Goal: Transaction & Acquisition: Purchase product/service

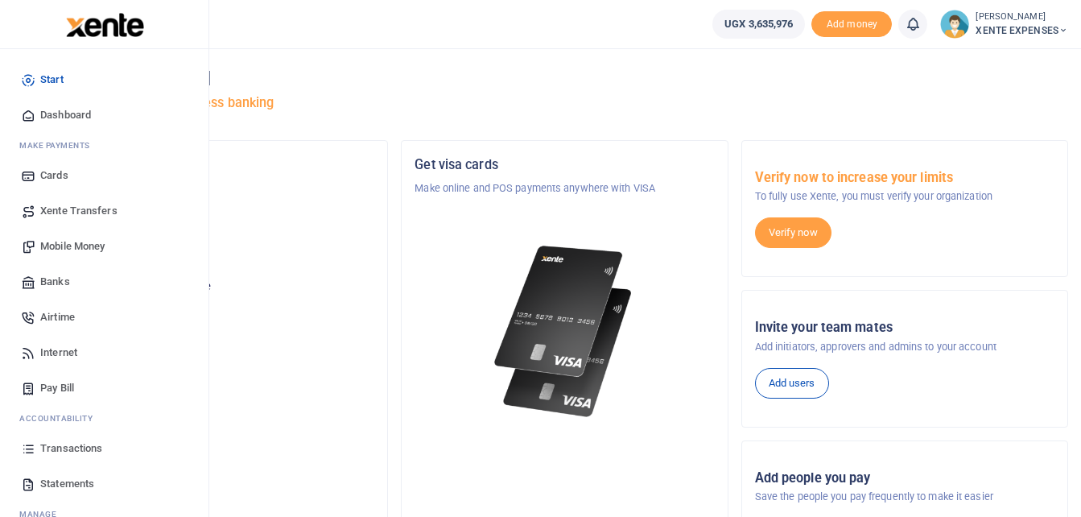
click at [64, 449] on span "Transactions" at bounding box center [71, 448] width 62 height 16
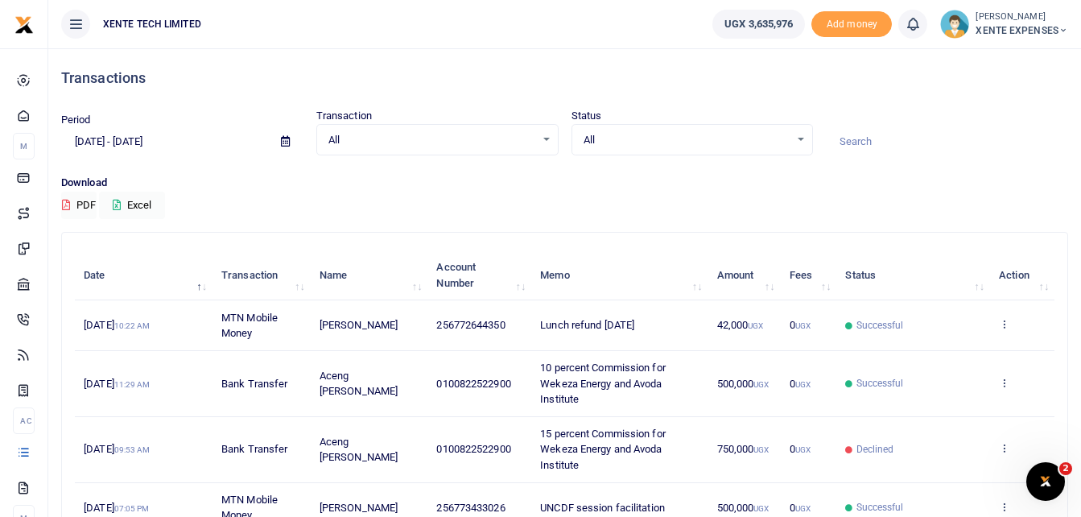
click at [871, 147] on input at bounding box center [947, 141] width 242 height 27
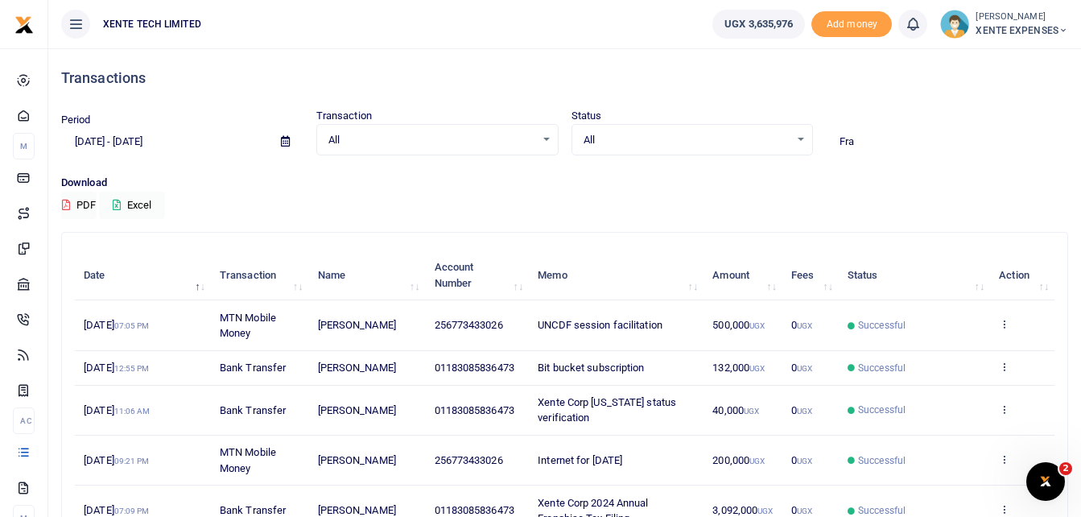
type input "Fra"
click at [867, 139] on input "Fra" at bounding box center [947, 141] width 242 height 27
drag, startPoint x: 867, startPoint y: 139, endPoint x: 835, endPoint y: 141, distance: 32.2
click at [835, 141] on input "Fra" at bounding box center [947, 141] width 242 height 27
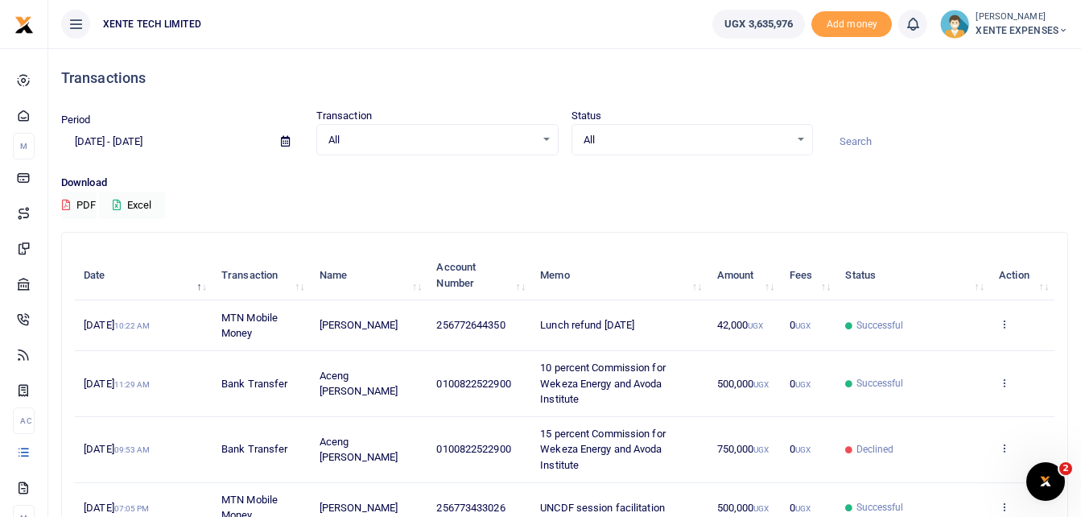
paste input "Microsoft 365 Business Standard"
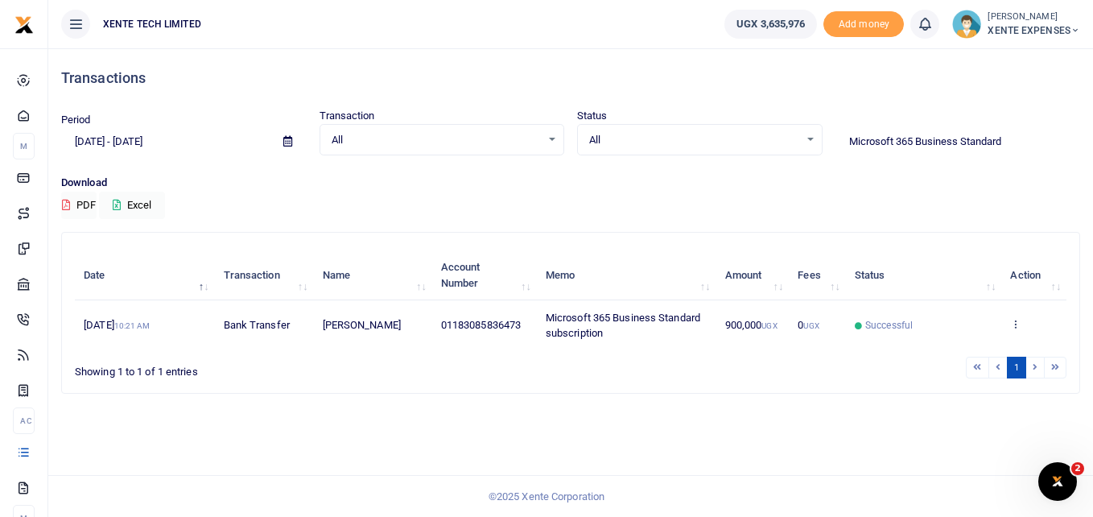
type input "Microsoft 365 Business Standard"
click at [1014, 324] on icon at bounding box center [1016, 323] width 10 height 11
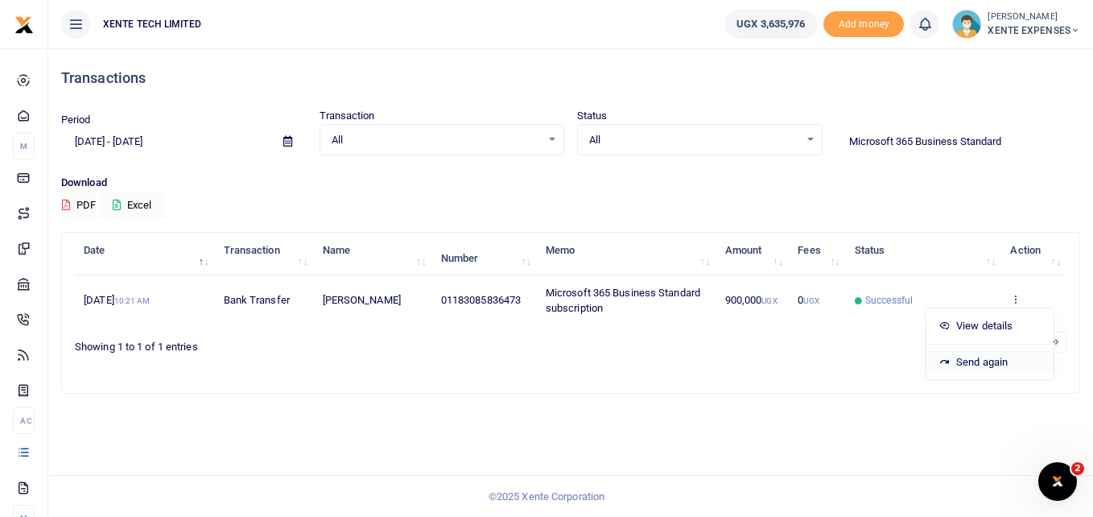
click at [987, 362] on link "Send again" at bounding box center [990, 362] width 127 height 23
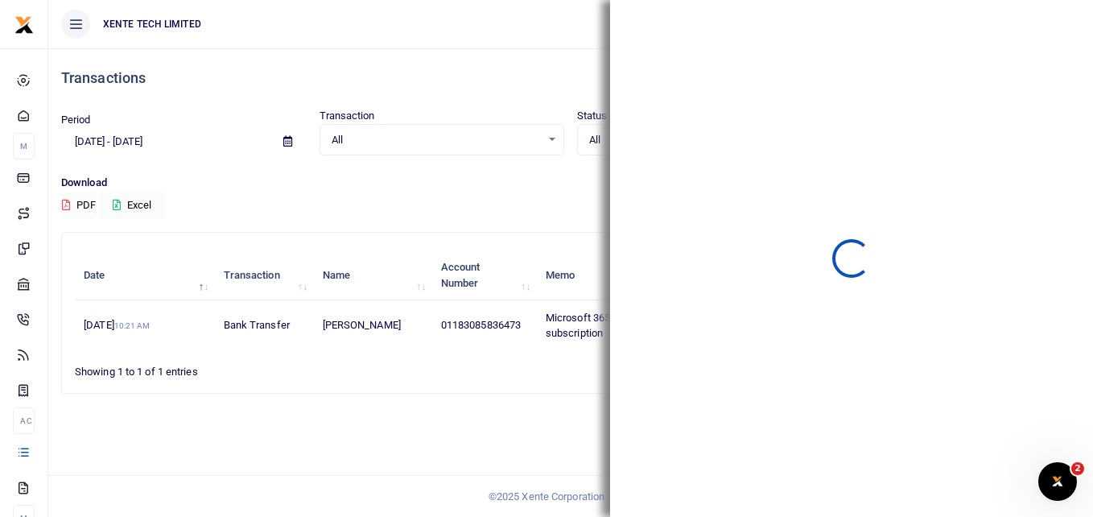
scroll to position [0, 0]
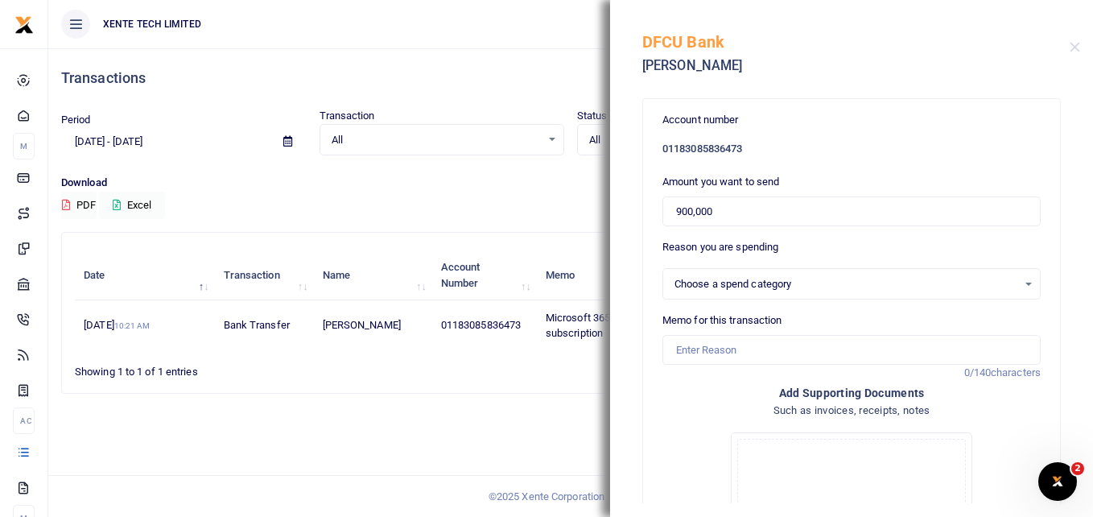
select select "5379"
click at [731, 145] on h6 "01183085836473" at bounding box center [852, 149] width 378 height 13
drag, startPoint x: 731, startPoint y: 145, endPoint x: 694, endPoint y: 153, distance: 37.9
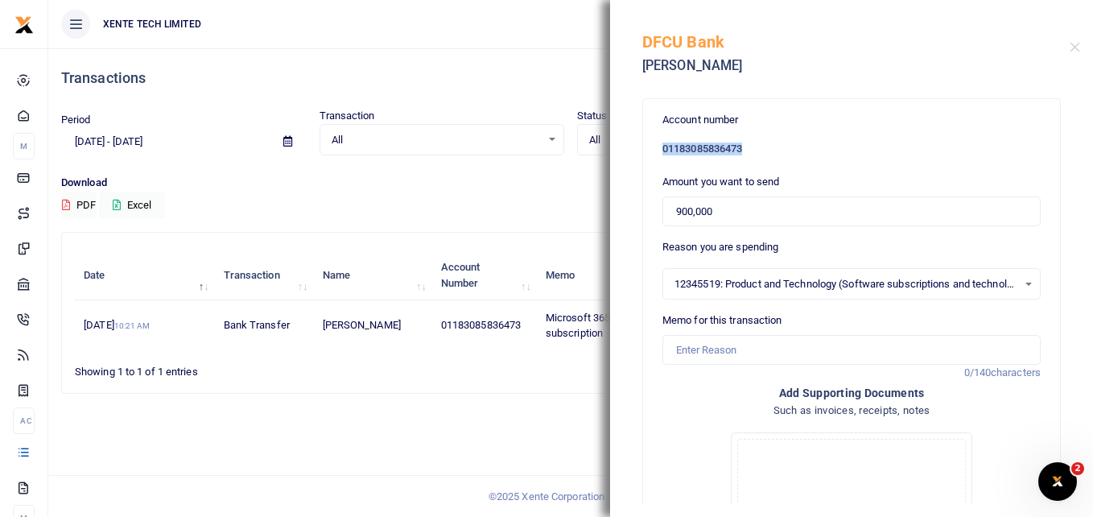
click at [694, 153] on h6 "01183085836473" at bounding box center [852, 149] width 378 height 13
drag, startPoint x: 789, startPoint y: 151, endPoint x: 642, endPoint y: 147, distance: 147.4
click at [642, 147] on div "Account number 01183085836473 Amount you want to send 900,000 Reason you are sp…" at bounding box center [851, 296] width 483 height 414
drag, startPoint x: 642, startPoint y: 147, endPoint x: 673, endPoint y: 160, distance: 33.9
click at [673, 160] on form "Account number 01183085836473 Amount you want to send 900,000 Reason you are sp…" at bounding box center [852, 419] width 378 height 614
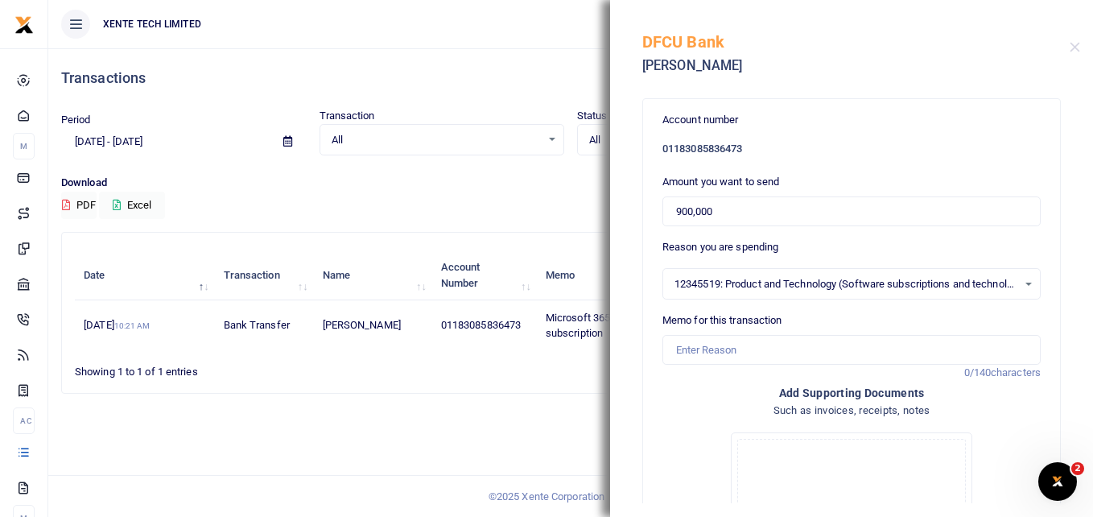
click at [572, 420] on div "Transactions Period 07/23/2025 - 08/21/2025 Transaction All Select an option...…" at bounding box center [570, 282] width 1045 height 469
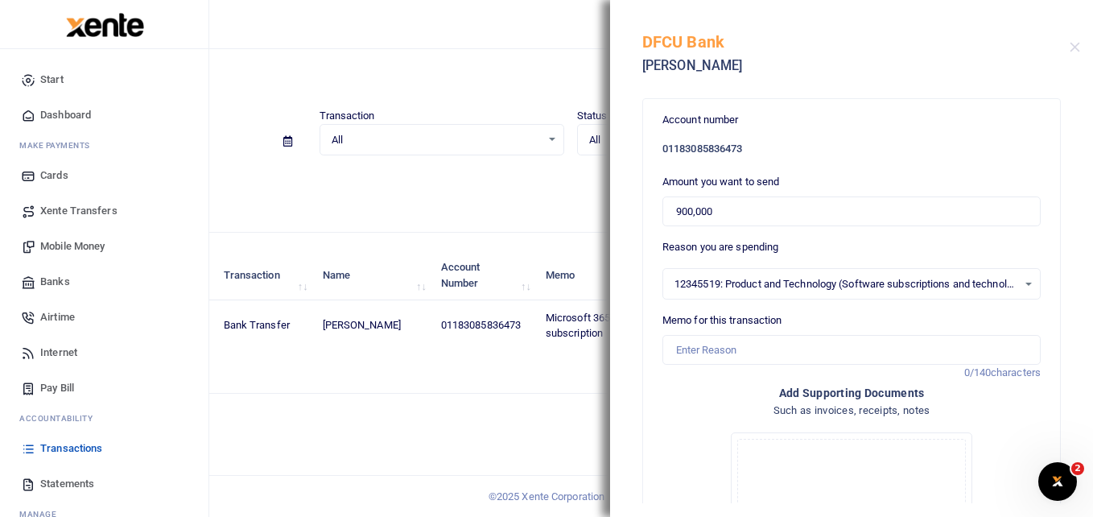
click at [54, 274] on span "Banks" at bounding box center [55, 282] width 30 height 16
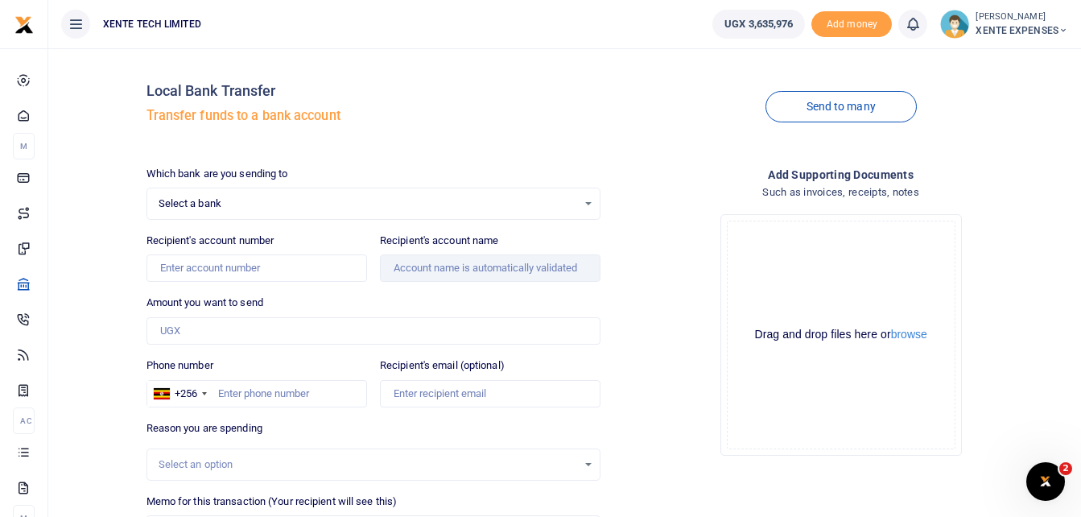
click at [585, 203] on div "Select a bank Select an option..." at bounding box center [373, 204] width 453 height 18
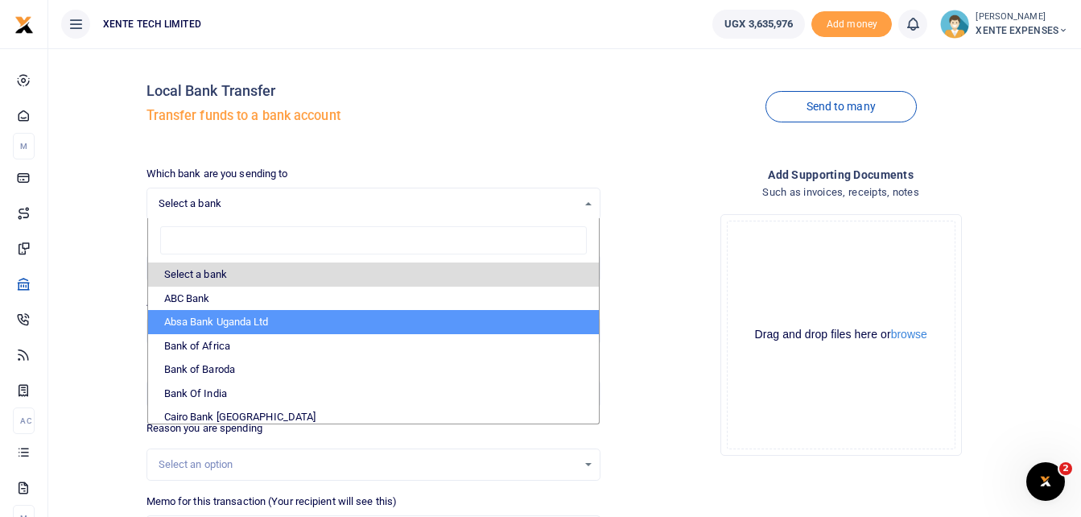
click at [216, 320] on li "Absa Bank Uganda Ltd" at bounding box center [374, 322] width 452 height 24
select select "ABSA"
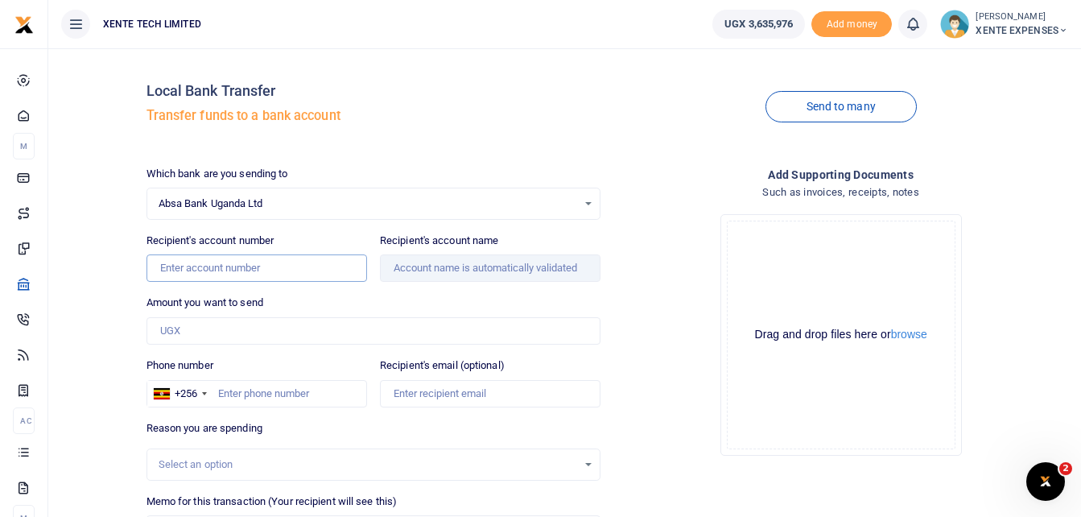
click at [258, 274] on input "Recipient's account number" at bounding box center [257, 267] width 221 height 27
paste input "6006110221"
click at [166, 267] on input "6006110221" at bounding box center [257, 267] width 221 height 27
click at [163, 267] on input "6006110221" at bounding box center [257, 267] width 221 height 27
click at [159, 267] on input "6006110221" at bounding box center [257, 267] width 221 height 27
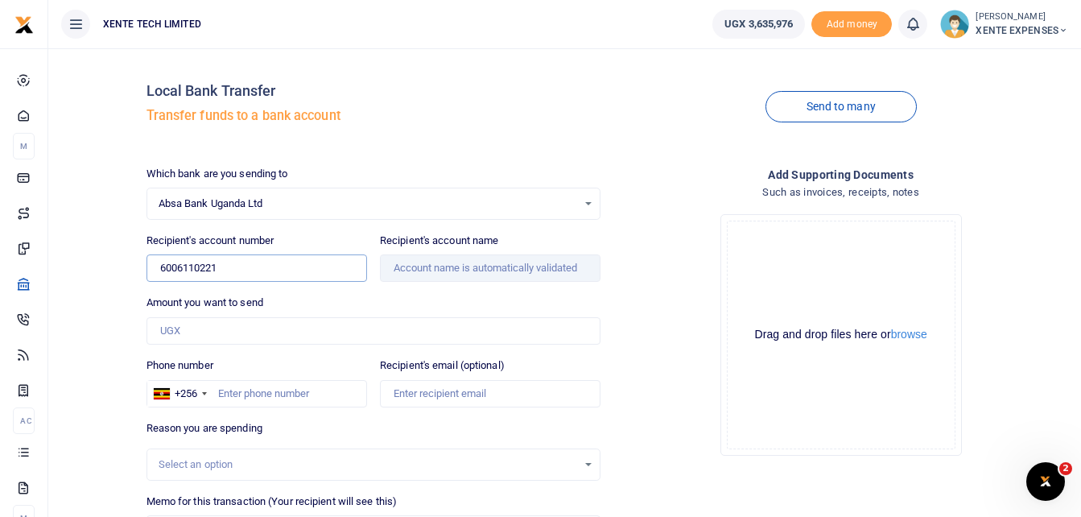
type input "6006110221"
type input "Francis Nkurunungi"
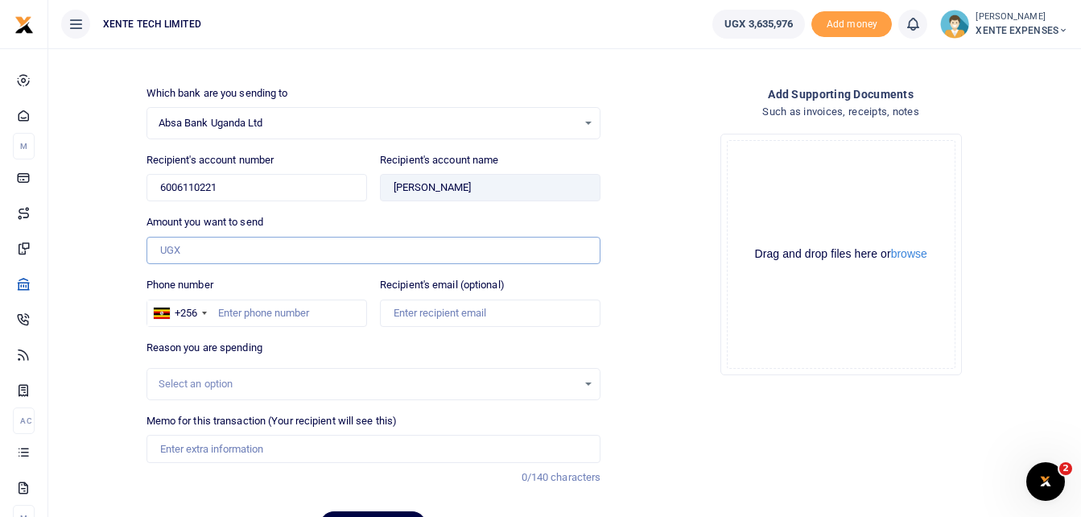
click at [219, 250] on input "Amount you want to send" at bounding box center [374, 250] width 455 height 27
type input "700,000"
click at [227, 311] on input "Phone number" at bounding box center [257, 313] width 221 height 27
type input "773433026"
click at [585, 378] on div "Select an option" at bounding box center [373, 384] width 453 height 18
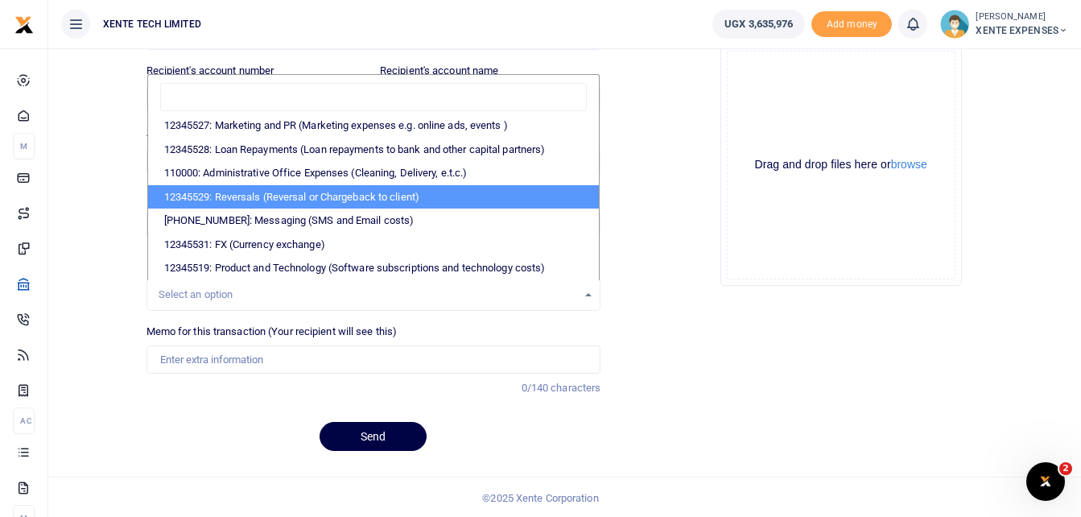
scroll to position [172, 0]
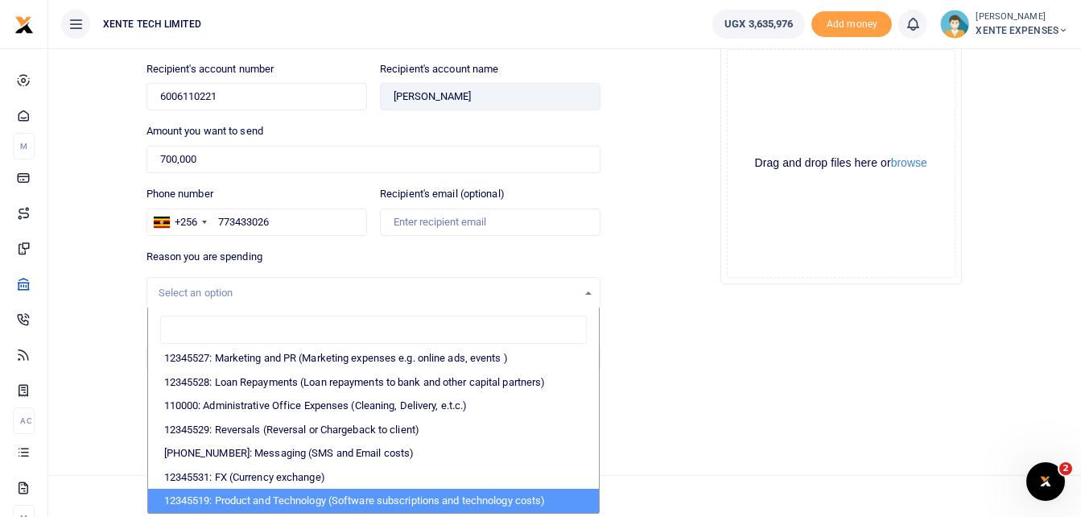
click at [295, 501] on li "12345519: Product and Technology (Software subscriptions and technology costs)" at bounding box center [374, 501] width 452 height 24
select select "5379"
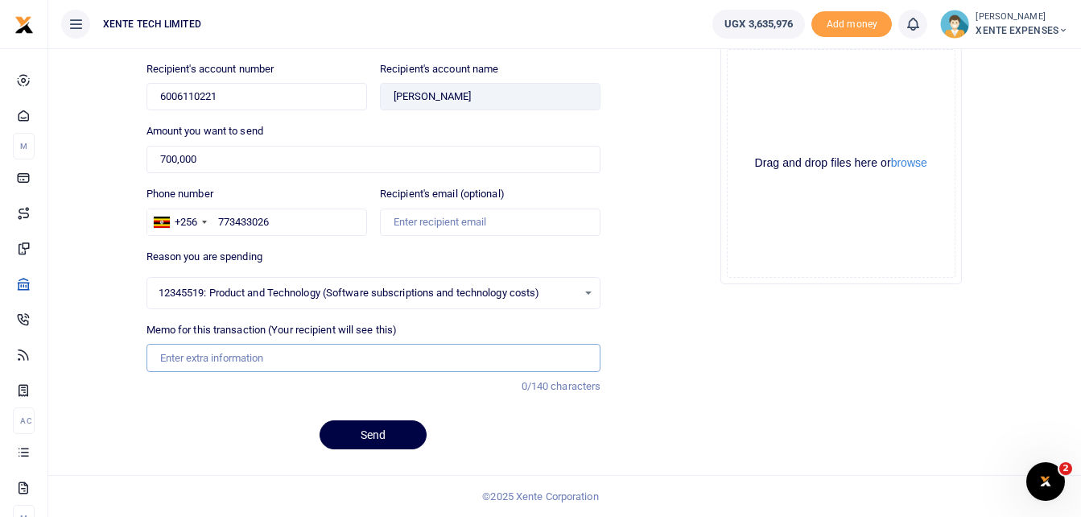
click at [247, 355] on input "Memo for this transaction (Your recipient will see this)" at bounding box center [374, 357] width 455 height 27
click at [712, 349] on div "Add supporting Documents Such as invoices, receipts, notes Drop your files here…" at bounding box center [841, 228] width 468 height 469
click at [169, 360] on input "Memo for this transaction (Your recipient will see this)" at bounding box center [374, 357] width 455 height 27
paste input "Microsoft 365 Business Standard Subscription."
click at [160, 358] on input "Microsoft 365 Business Standard Subscription" at bounding box center [374, 357] width 455 height 27
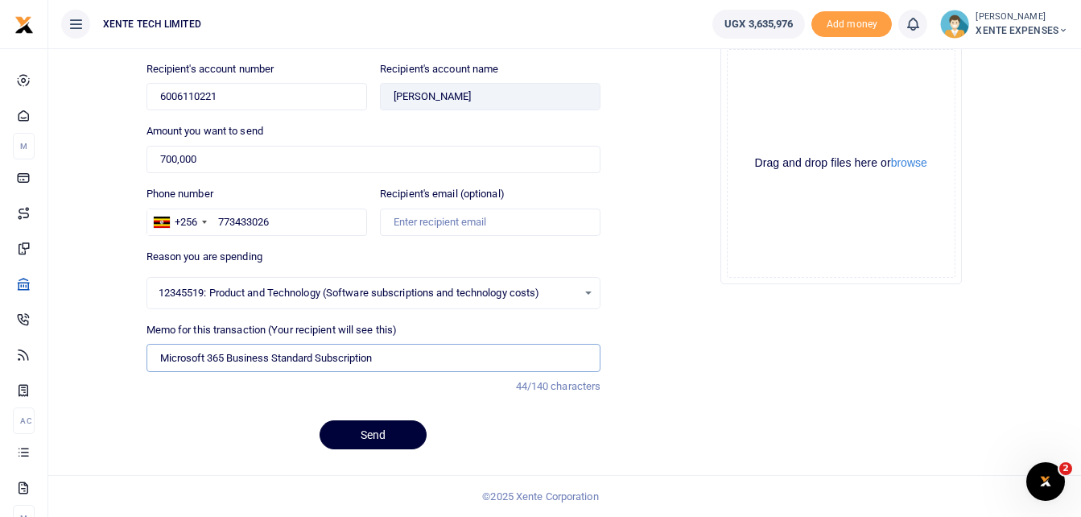
type input "Microsoft 365 Business Standard Subscription"
click at [394, 434] on button "Send" at bounding box center [373, 434] width 107 height 29
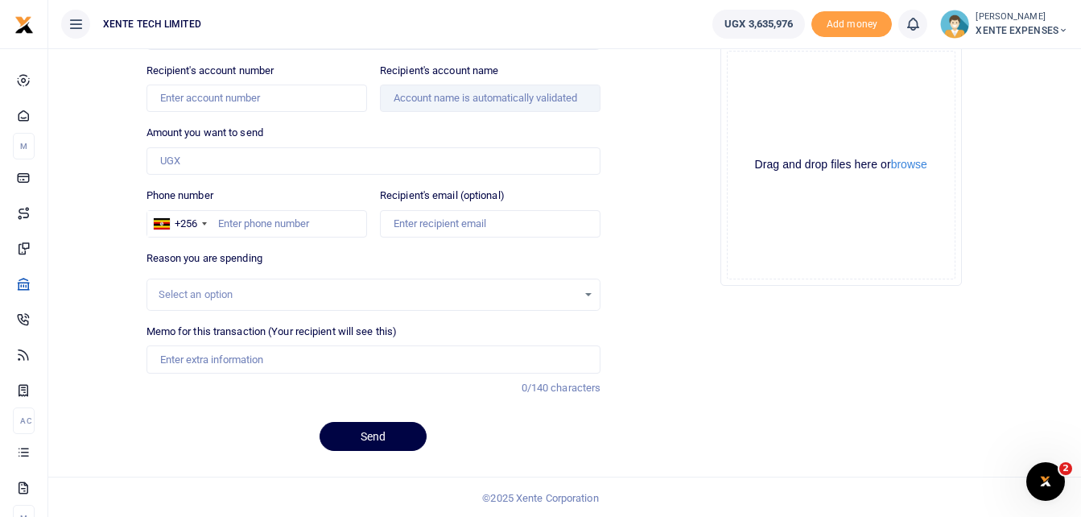
click at [1035, 152] on div "Drop your files here Drag and drop files here or browse Powered by Uppy" at bounding box center [841, 164] width 455 height 267
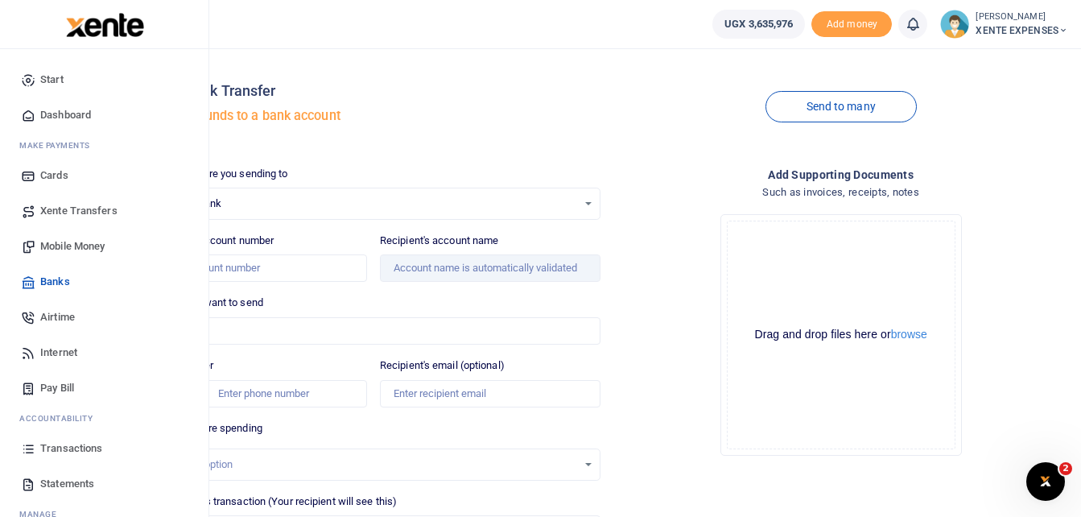
click at [66, 448] on span "Transactions" at bounding box center [71, 448] width 62 height 16
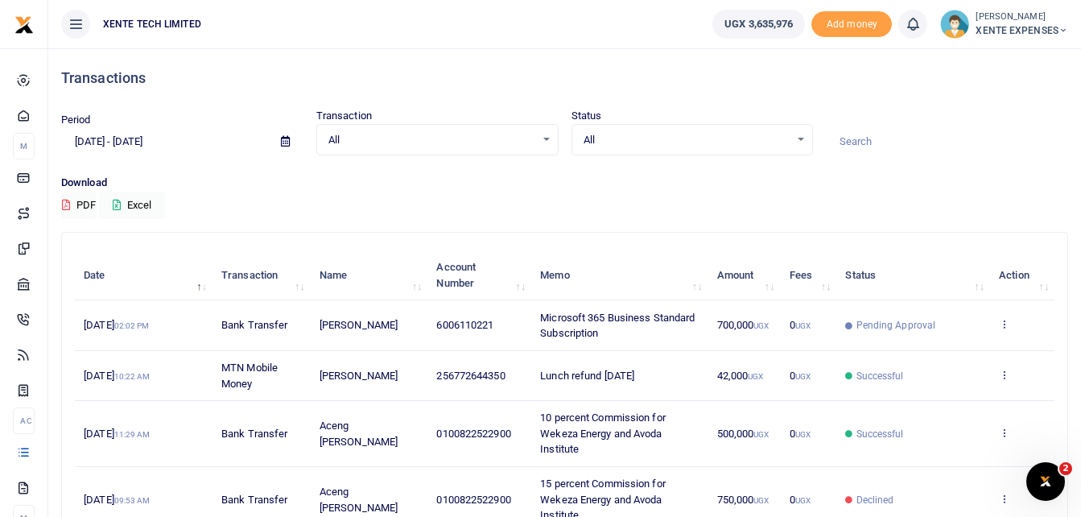
click at [1044, 154] on input at bounding box center [947, 141] width 242 height 27
